Goal: Obtain resource: Download file/media

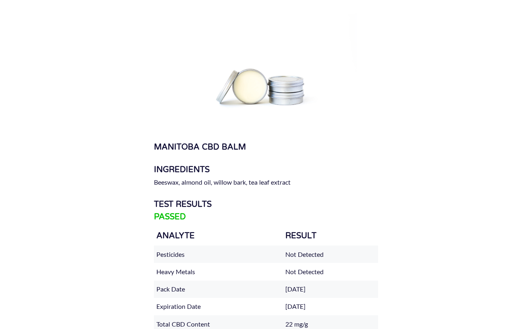
click at [358, 181] on div "Beeswax, almond oil, willow bark, tea leaf extract" at bounding box center [266, 182] width 224 height 11
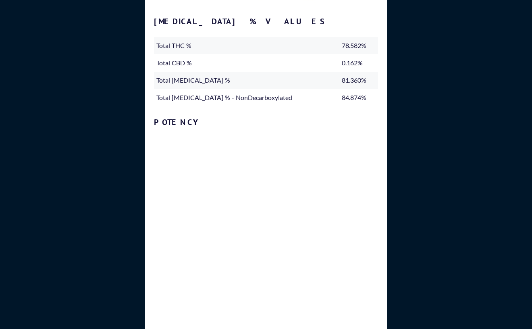
scroll to position [11, 0]
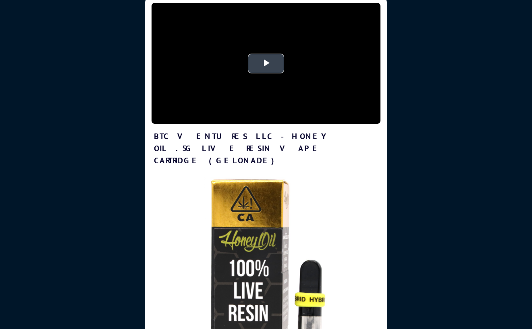
click at [266, 63] on span "Video Player" at bounding box center [266, 63] width 0 height 0
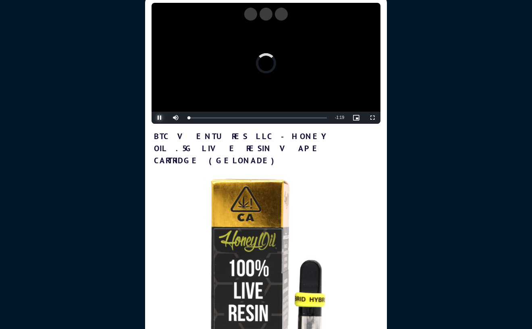
click at [160, 118] on span "Video Player" at bounding box center [160, 118] width 16 height 0
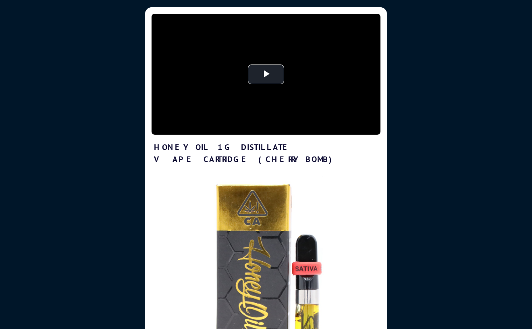
scroll to position [329, 532]
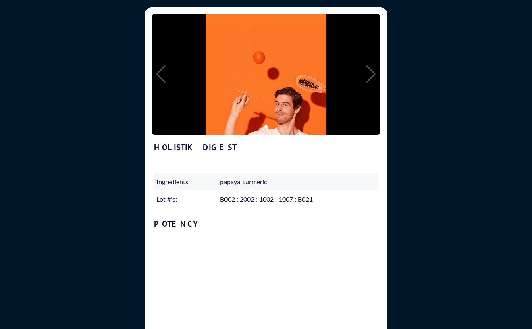
scroll to position [329, 532]
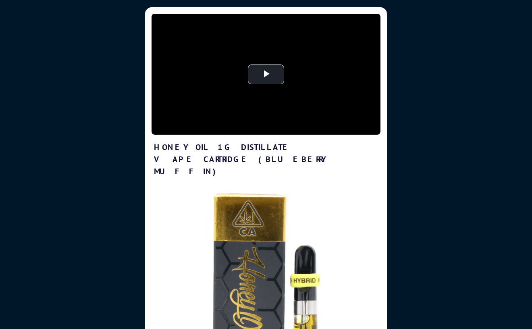
scroll to position [329, 532]
click at [266, 74] on span "Video Player" at bounding box center [266, 74] width 0 height 0
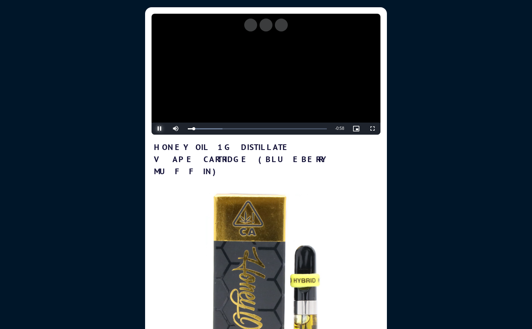
click at [157, 129] on span "Video Player" at bounding box center [160, 129] width 16 height 0
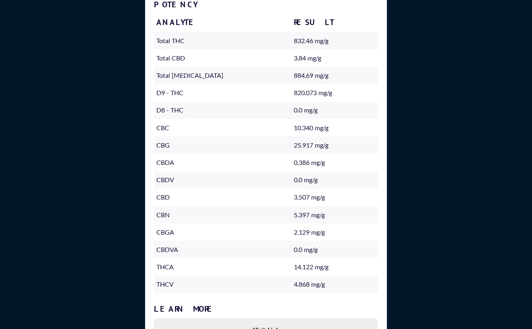
scroll to position [904, 0]
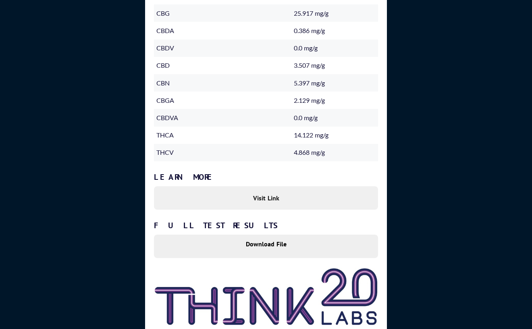
click at [276, 187] on link "Visit Link" at bounding box center [266, 197] width 224 height 23
click at [302, 235] on link "Download File" at bounding box center [266, 246] width 224 height 23
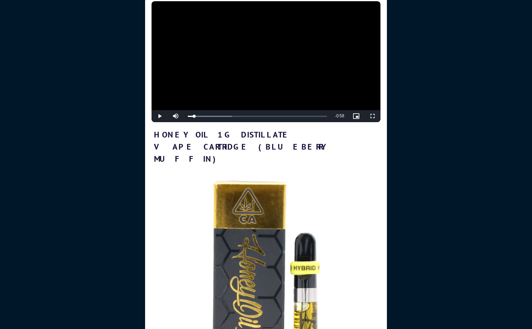
scroll to position [0, 0]
